Goal: Transaction & Acquisition: Purchase product/service

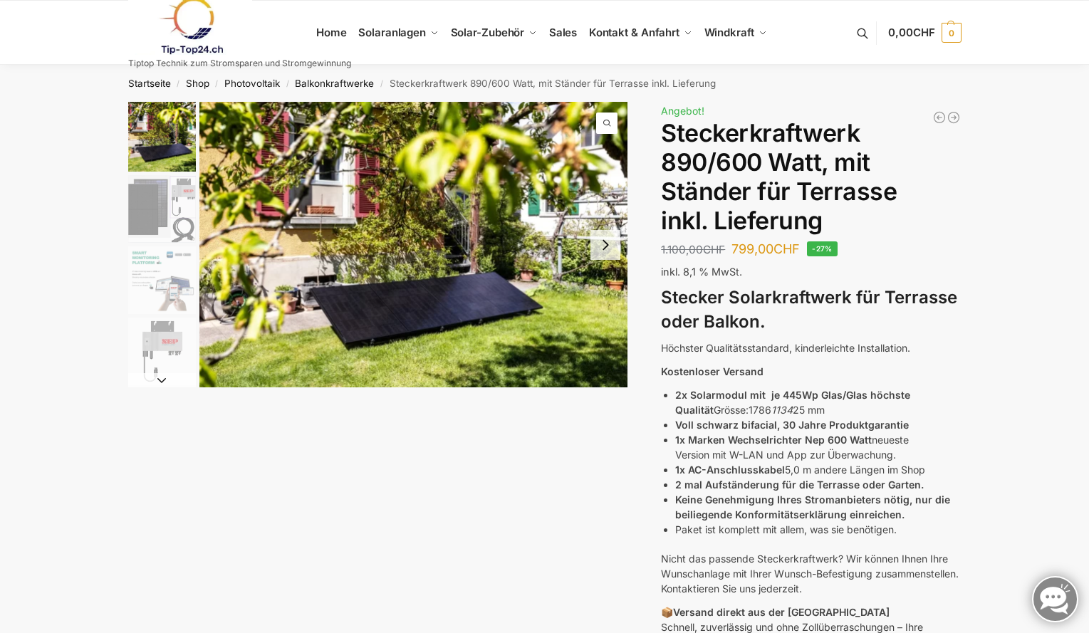
click at [163, 216] on img "2 / 11" at bounding box center [162, 209] width 68 height 68
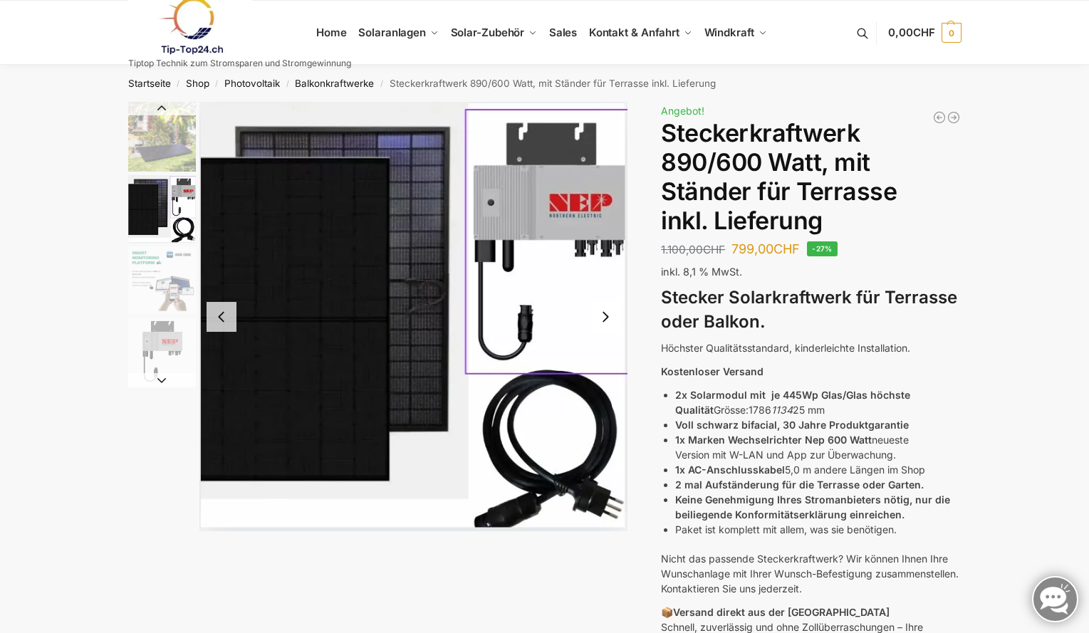
click at [167, 281] on img "3 / 11" at bounding box center [162, 280] width 68 height 68
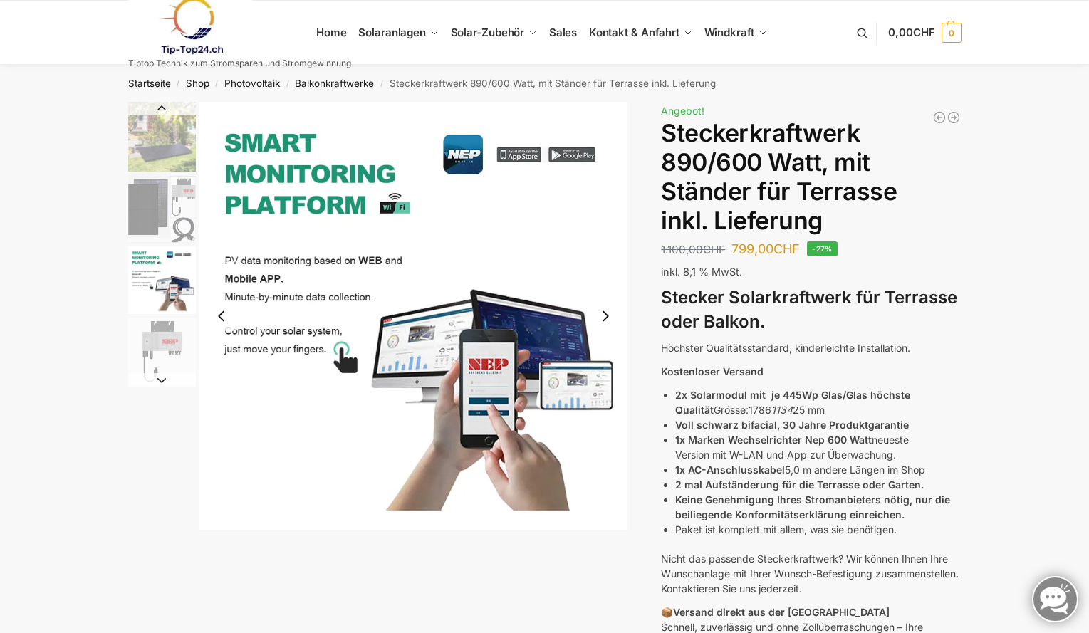
click at [170, 144] on img "1 / 11" at bounding box center [162, 137] width 68 height 70
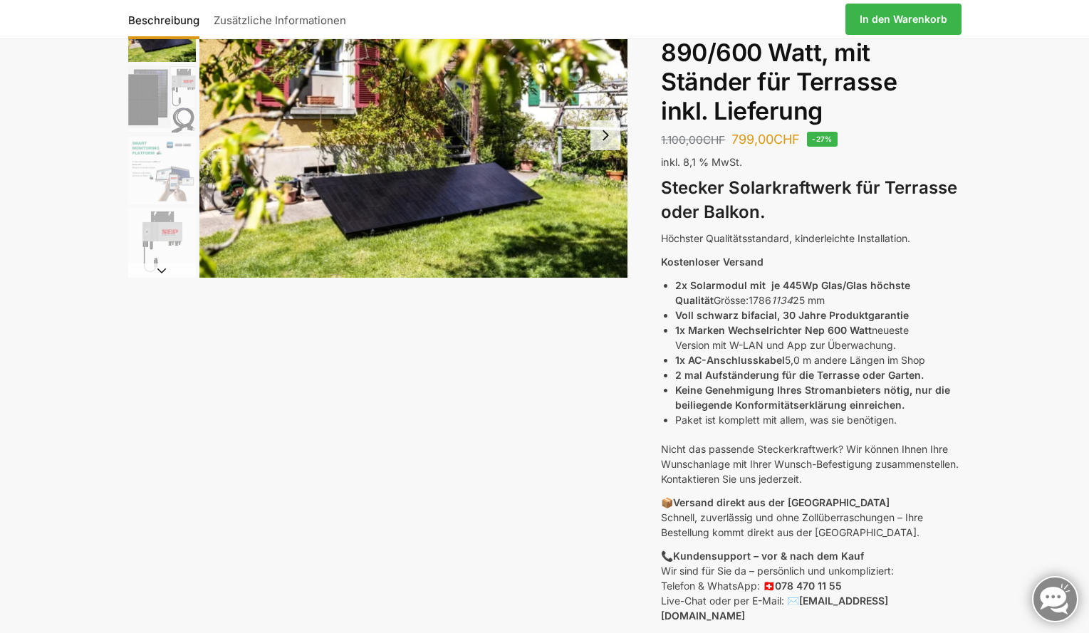
scroll to position [142, 0]
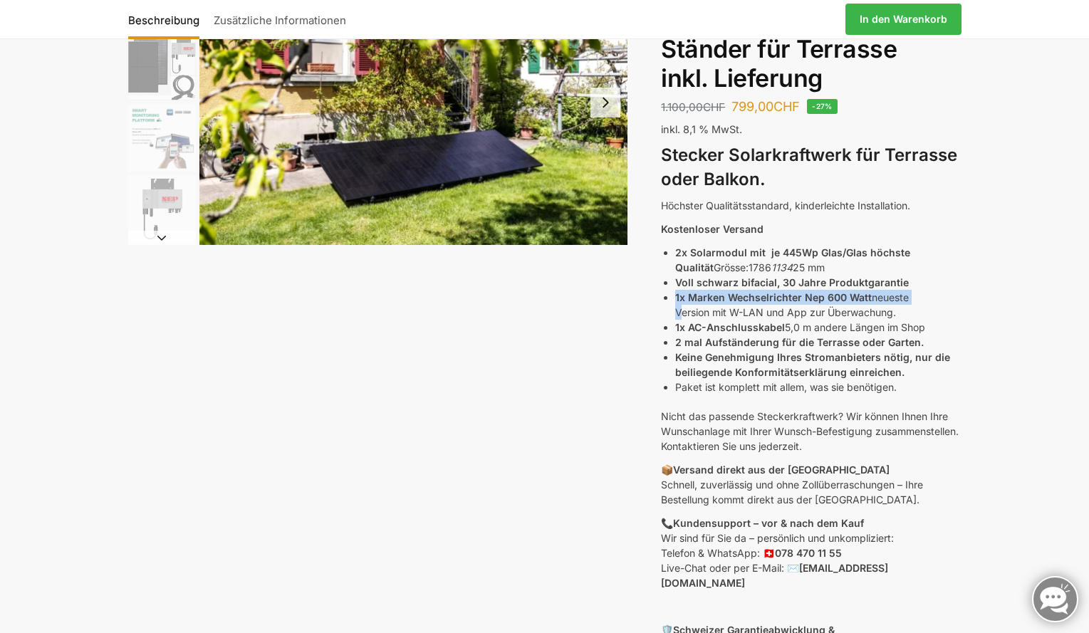
drag, startPoint x: 666, startPoint y: 293, endPoint x: 659, endPoint y: 311, distance: 19.4
click at [659, 311] on div "Beschreibung Zusätzliche Informationen 1.100,00 CHF Ursprünglicher Preis war: 1…" at bounding box center [544, 448] width 893 height 978
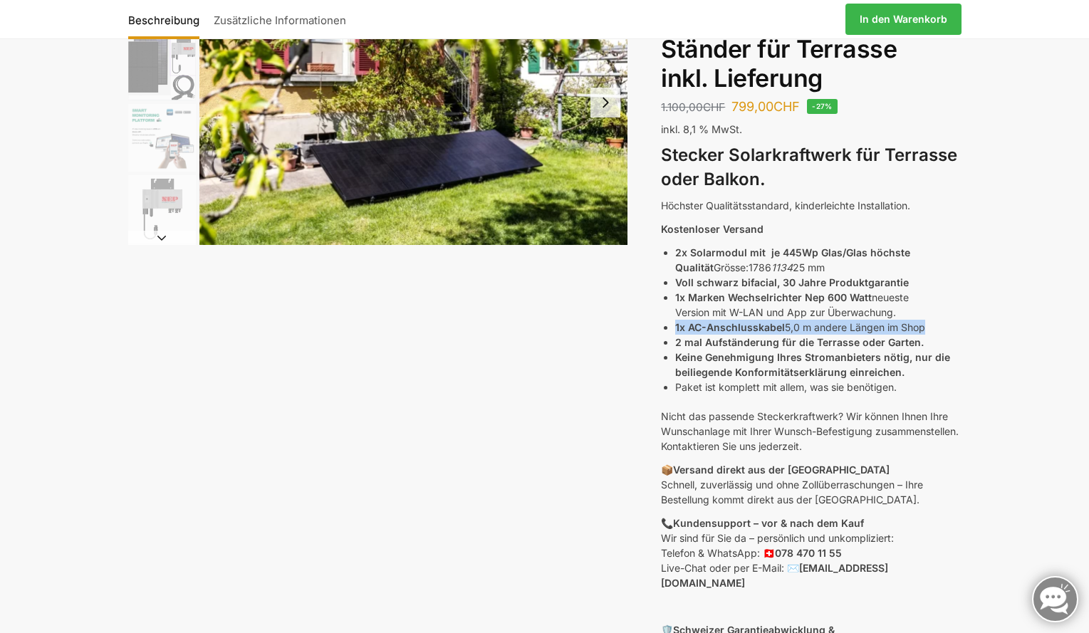
drag, startPoint x: 659, startPoint y: 329, endPoint x: 655, endPoint y: 339, distance: 10.8
click at [655, 339] on div "Beschreibung Zusätzliche Informationen 1.100,00 CHF Ursprünglicher Preis war: 1…" at bounding box center [544, 448] width 893 height 978
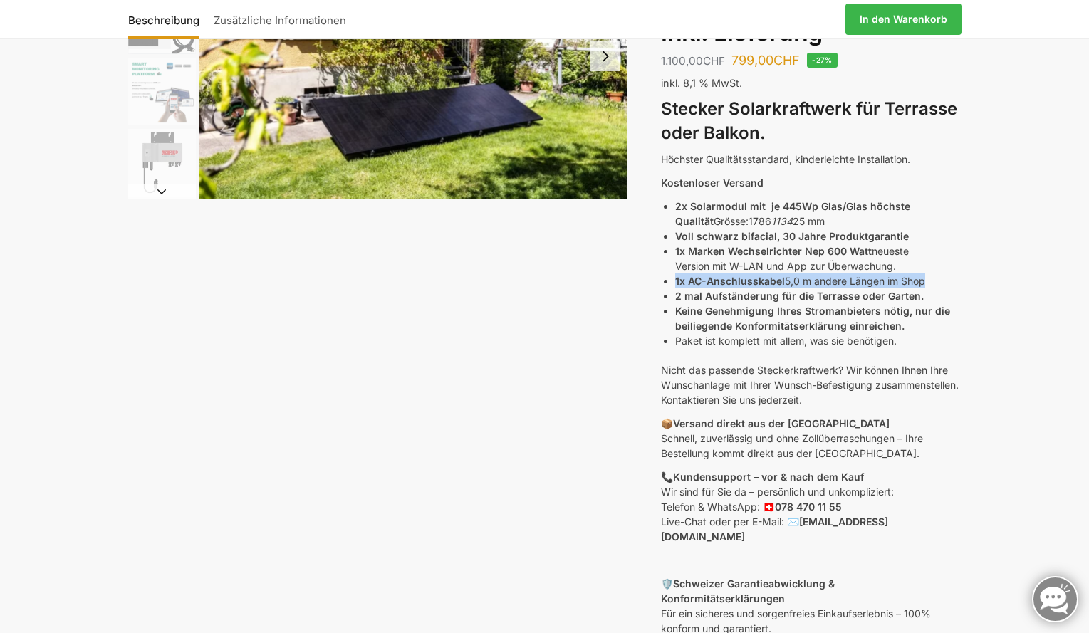
scroll to position [214, 0]
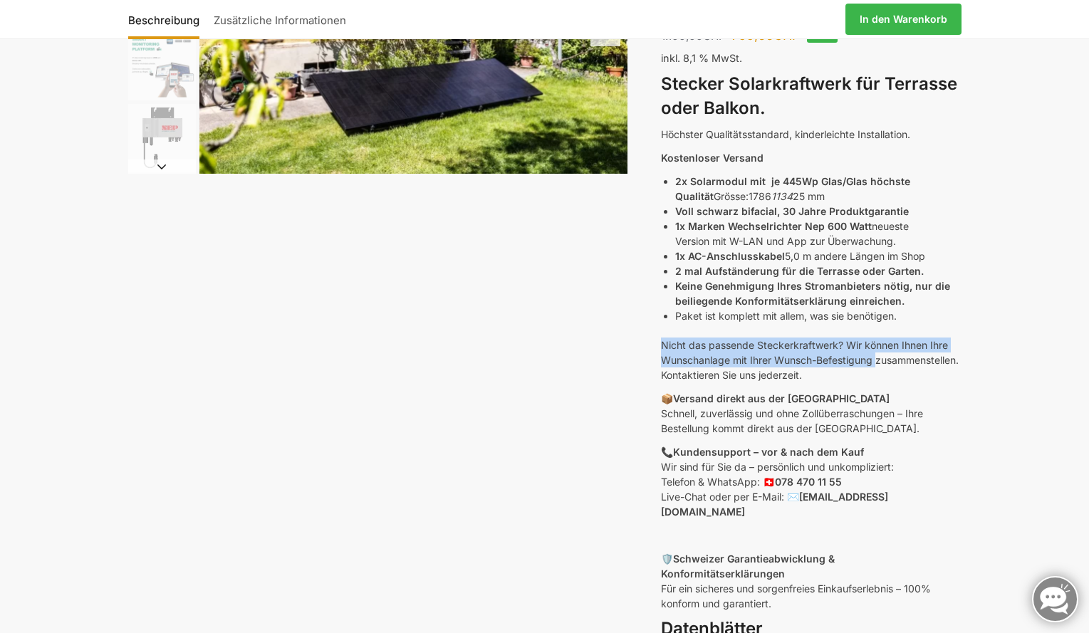
drag, startPoint x: 664, startPoint y: 345, endPoint x: 655, endPoint y: 369, distance: 26.3
click at [655, 369] on div "Beschreibung Zusätzliche Informationen 1.100,00 CHF Ursprünglicher Preis war: 1…" at bounding box center [544, 377] width 893 height 978
click at [636, 369] on div "Beschreibung Zusätzliche Informationen 1.100,00 CHF Ursprünglicher Preis war: 1…" at bounding box center [544, 377] width 893 height 978
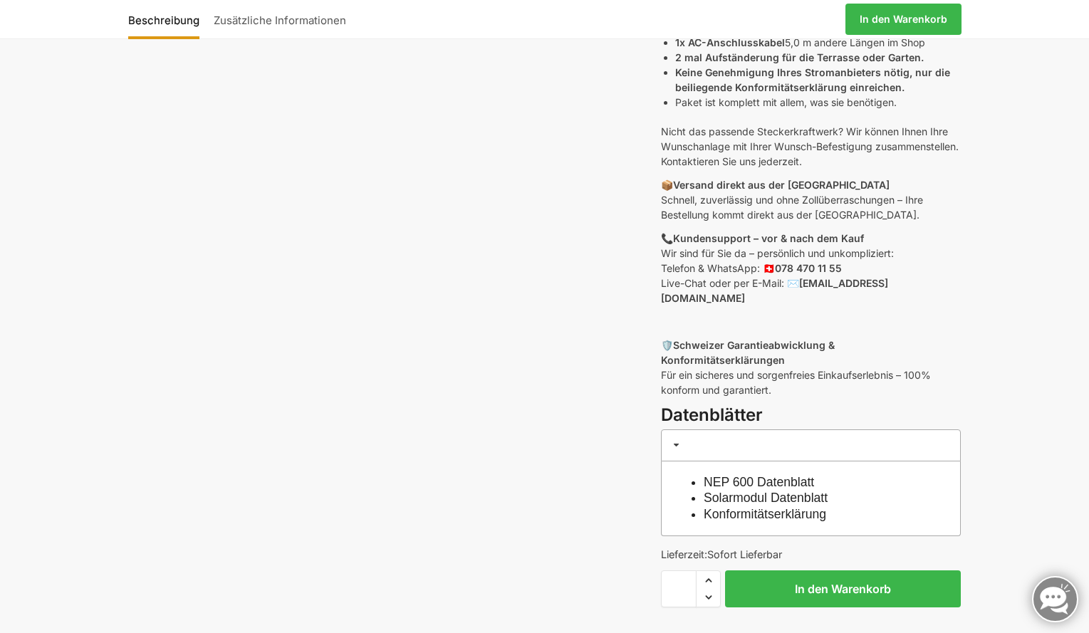
scroll to position [356, 0]
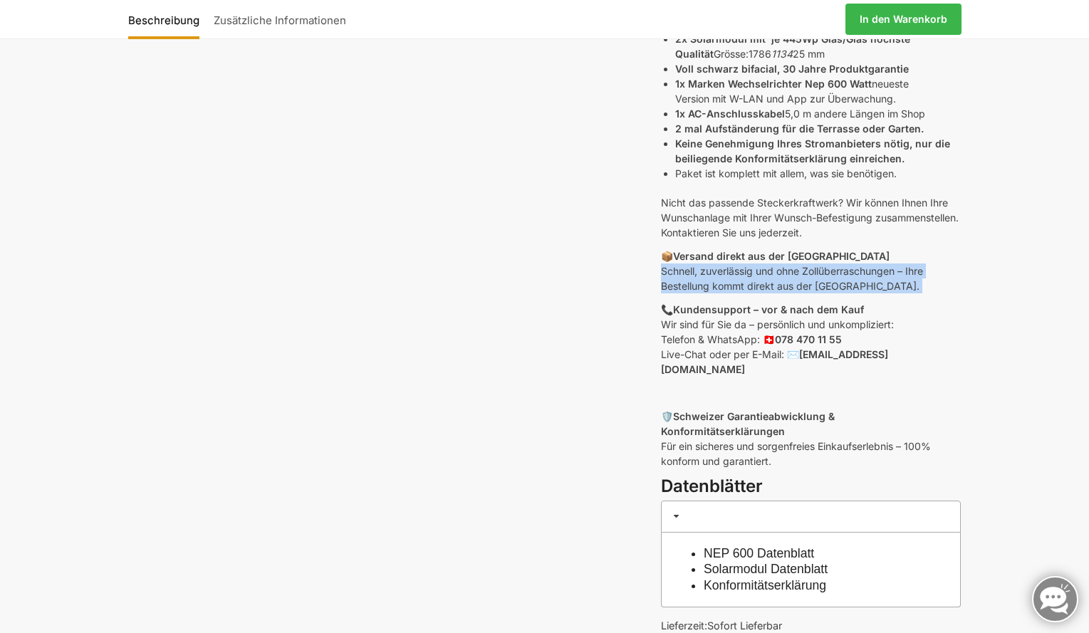
drag, startPoint x: 664, startPoint y: 273, endPoint x: 651, endPoint y: 304, distance: 33.6
click at [651, 304] on div "Beschreibung Zusätzliche Informationen 1.100,00 CHF Ursprünglicher Preis war: 1…" at bounding box center [544, 252] width 893 height 1012
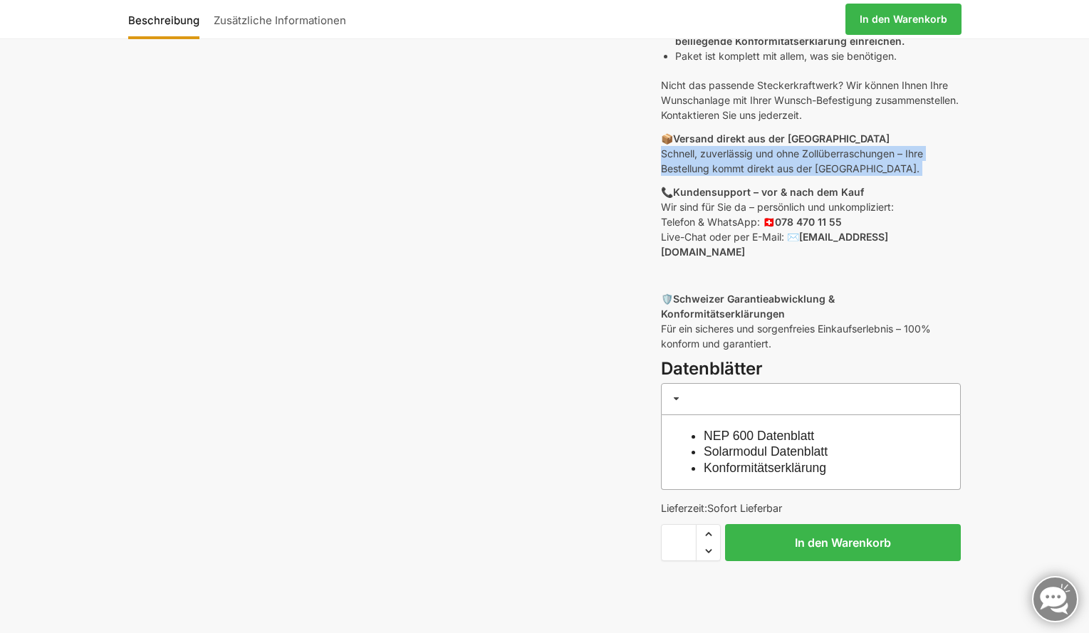
scroll to position [498, 0]
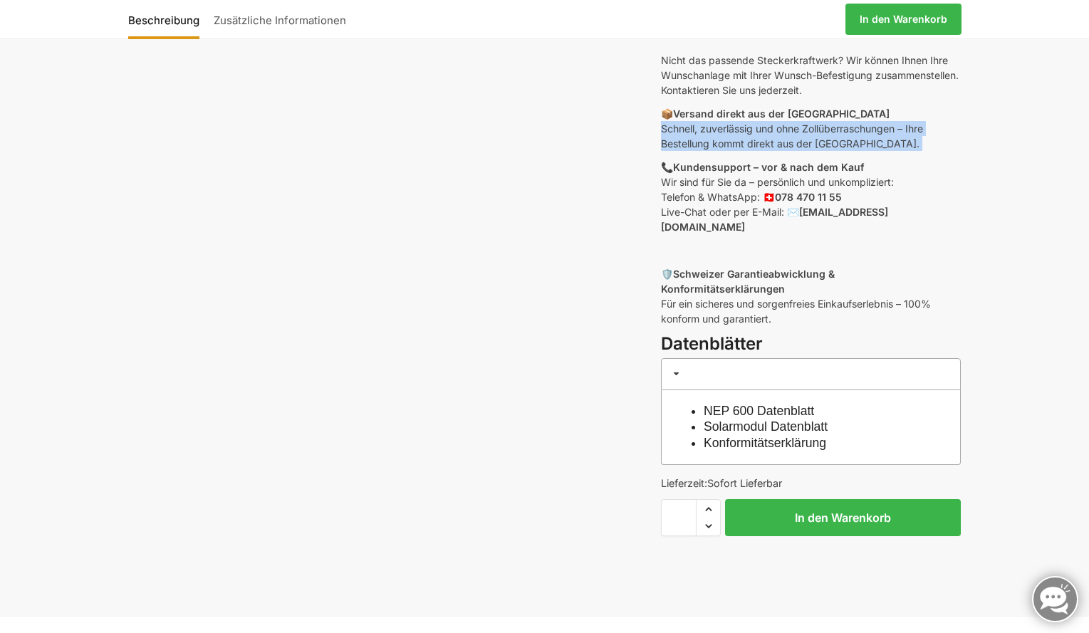
click at [772, 419] on link "Solarmodul Datenblatt" at bounding box center [765, 426] width 124 height 14
